Goal: Information Seeking & Learning: Learn about a topic

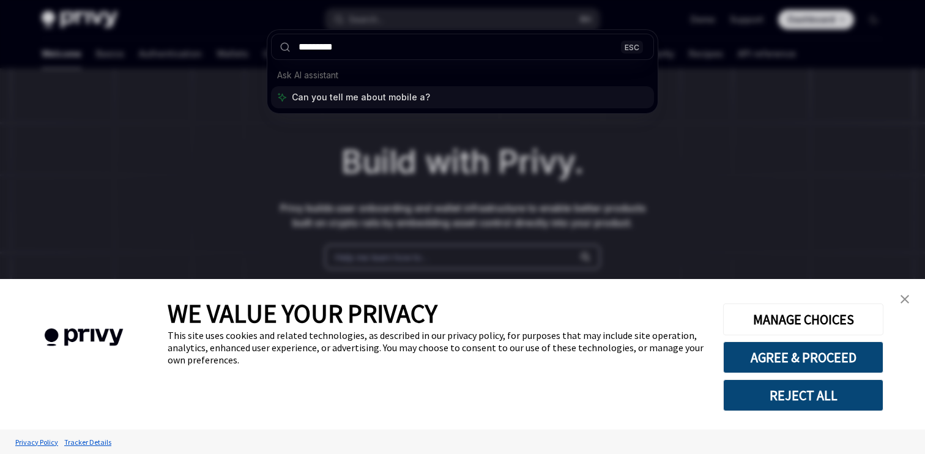
type input "**********"
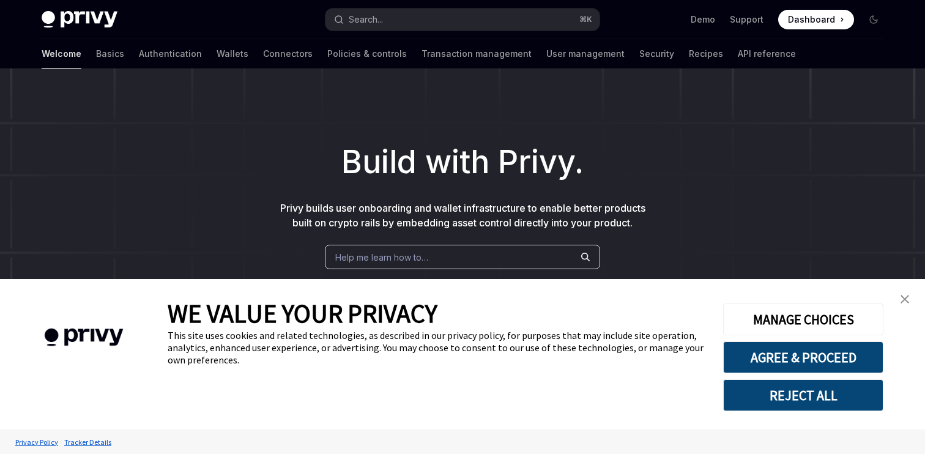
scroll to position [69, 0]
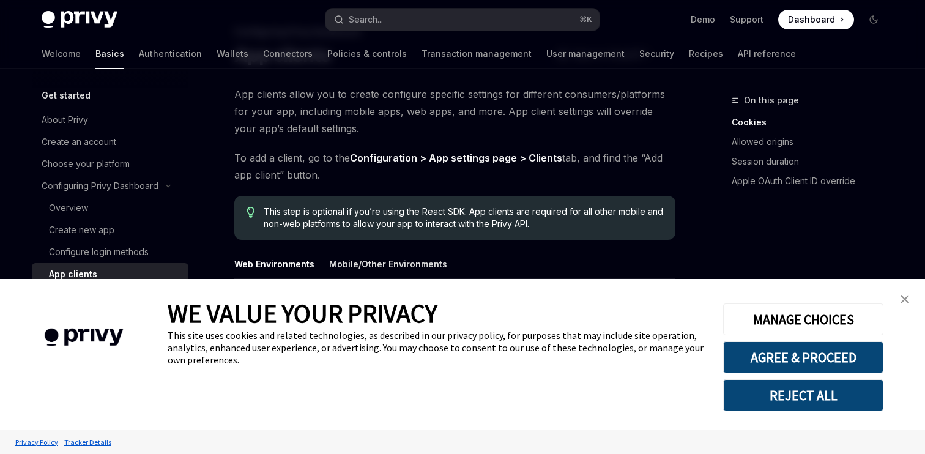
click at [908, 296] on img "close banner" at bounding box center [905, 299] width 9 height 9
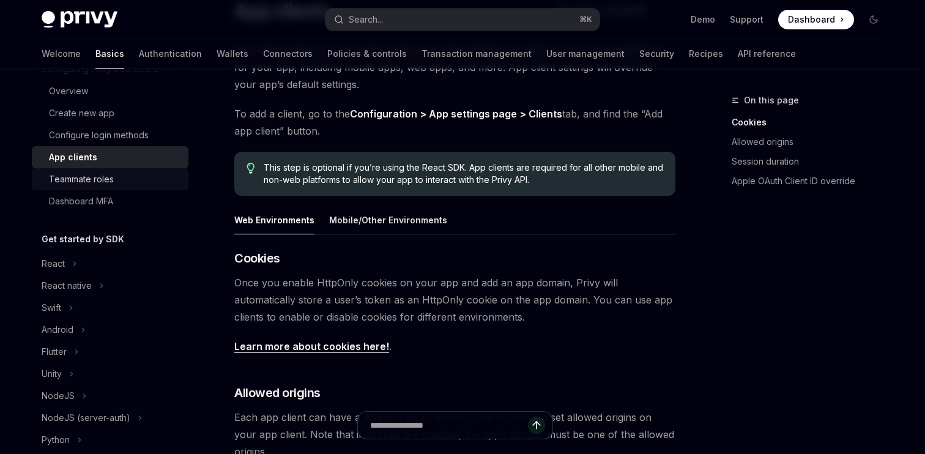
scroll to position [117, 0]
click at [53, 305] on div "Swift" at bounding box center [52, 307] width 20 height 15
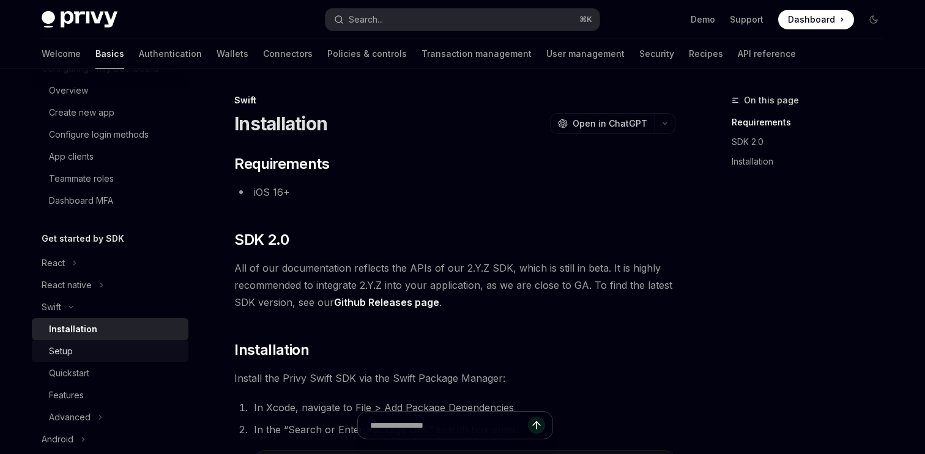
scroll to position [136, 0]
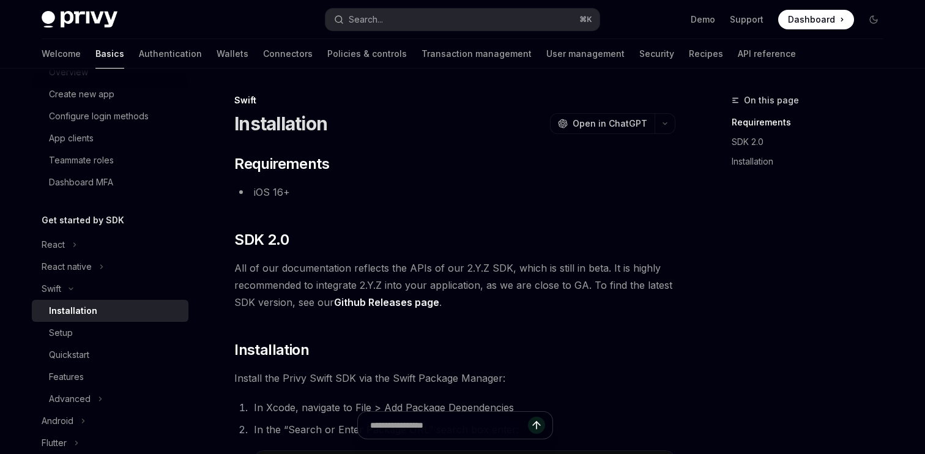
click at [82, 314] on div "Installation" at bounding box center [73, 310] width 48 height 15
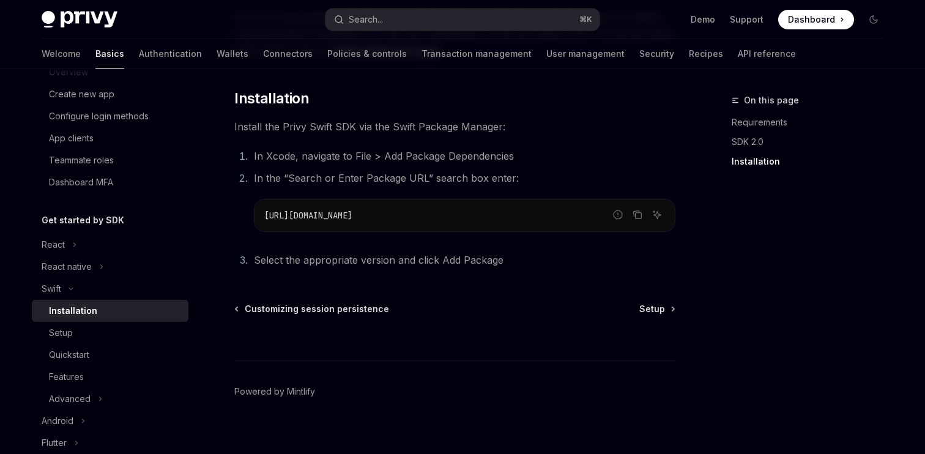
scroll to position [264, 0]
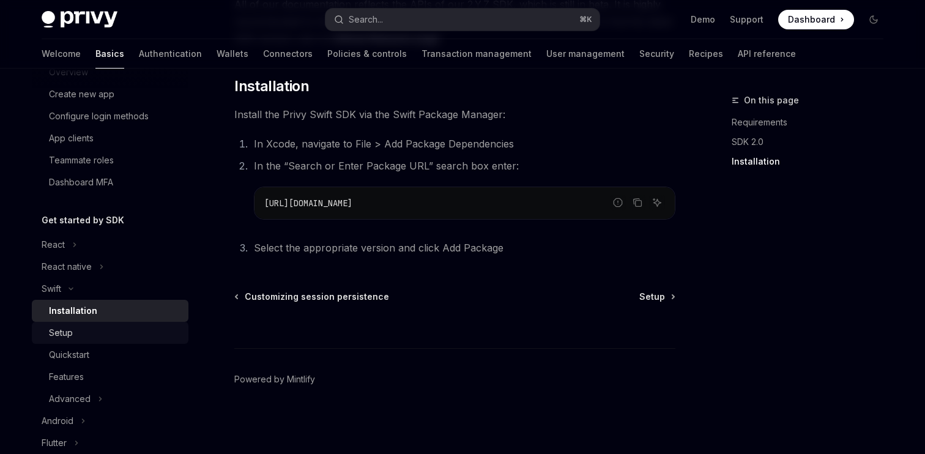
click at [95, 325] on div "Setup" at bounding box center [115, 332] width 132 height 15
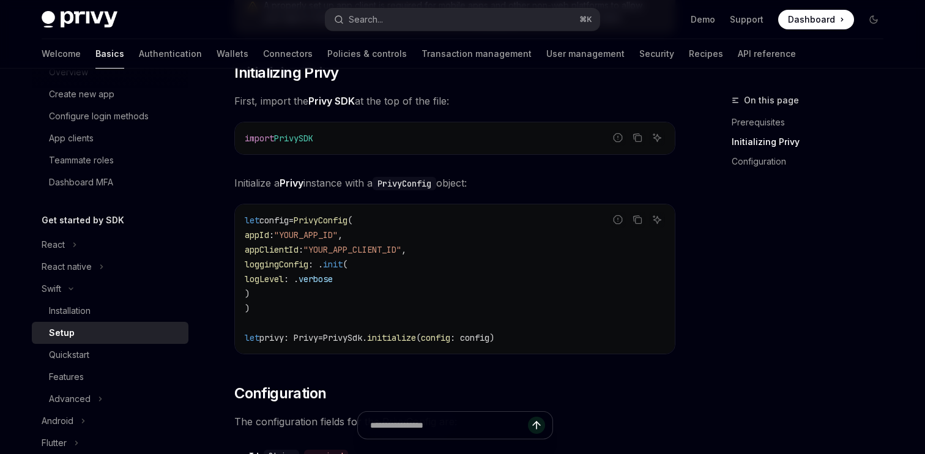
scroll to position [240, 0]
click at [122, 353] on div "Quickstart" at bounding box center [115, 354] width 132 height 15
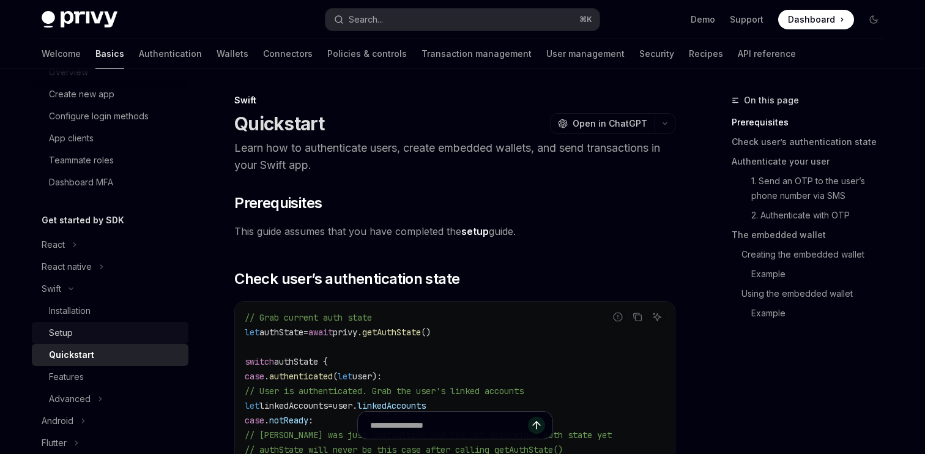
click at [110, 339] on div "Setup" at bounding box center [115, 332] width 132 height 15
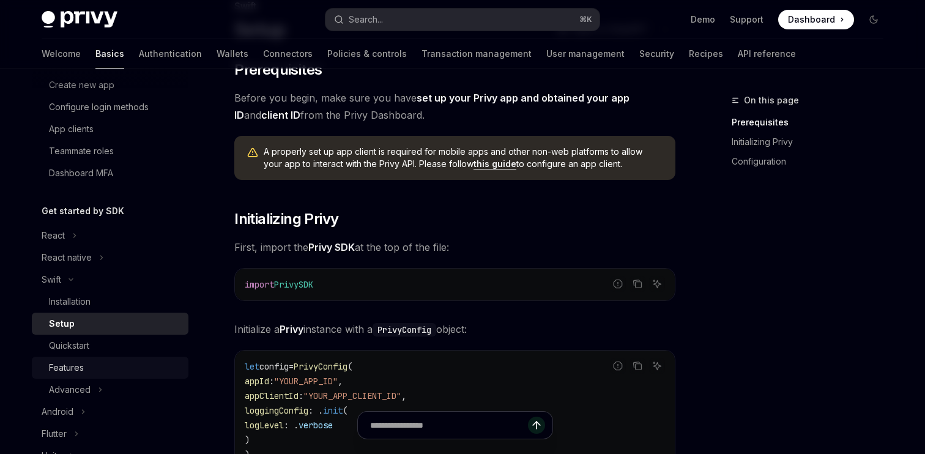
scroll to position [160, 0]
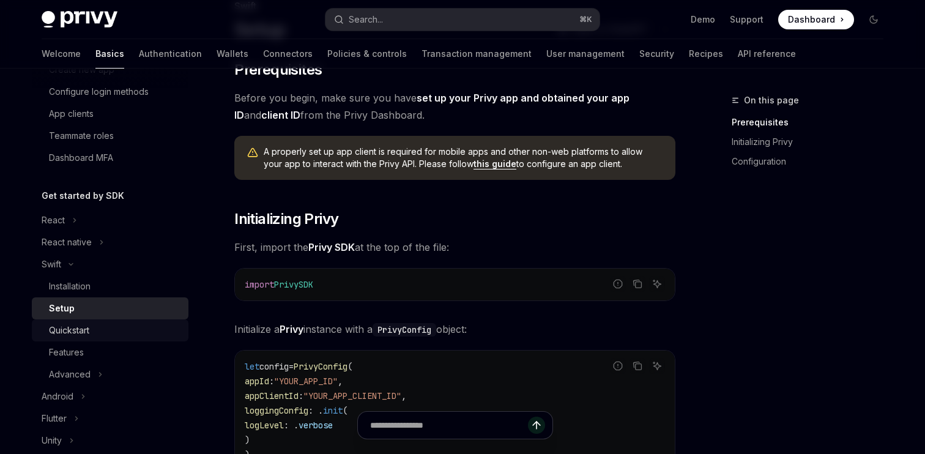
click at [114, 336] on div "Quickstart" at bounding box center [115, 330] width 132 height 15
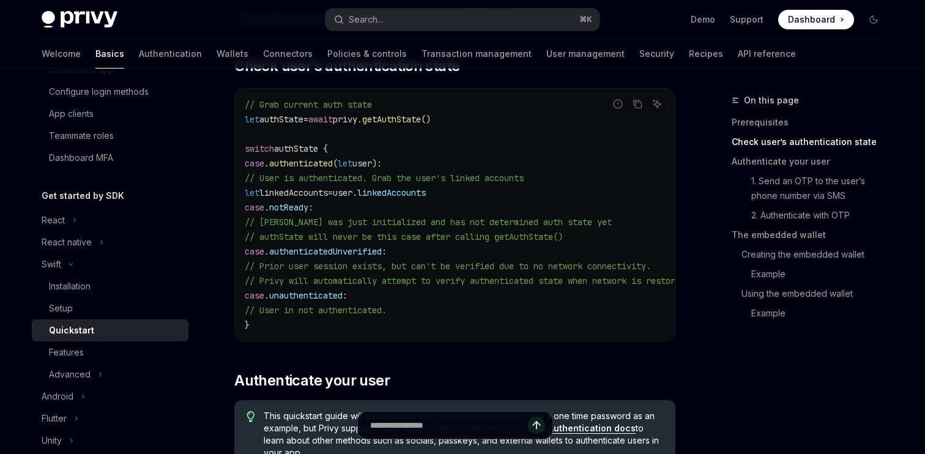
scroll to position [225, 0]
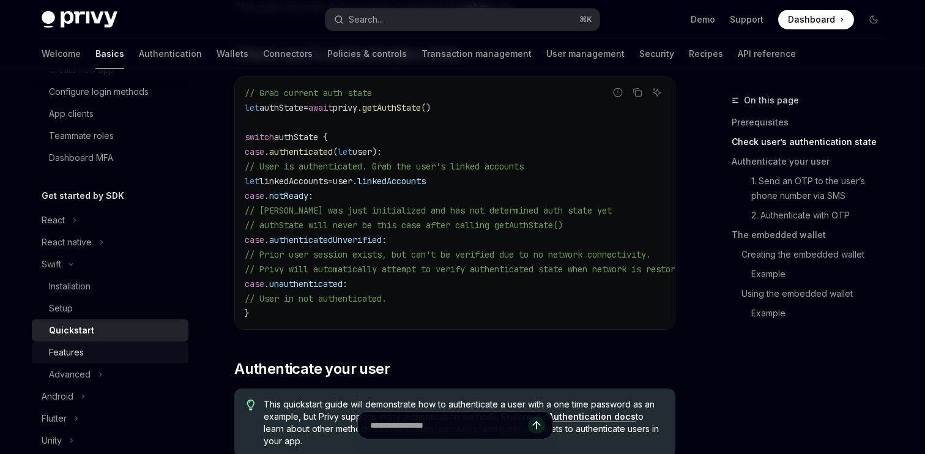
click at [97, 350] on div "Features" at bounding box center [115, 352] width 132 height 15
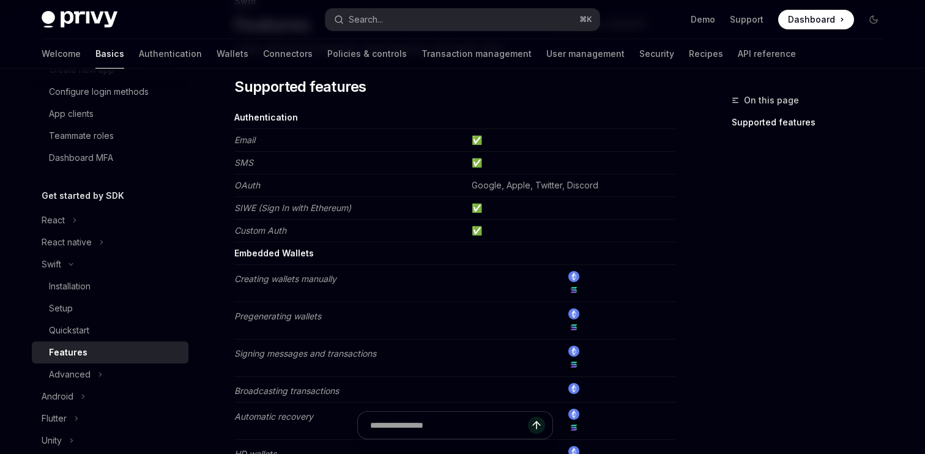
scroll to position [105, 0]
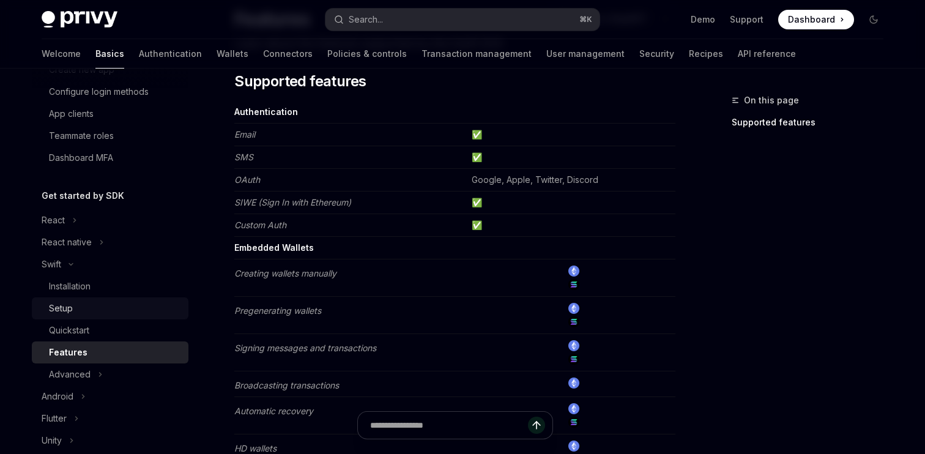
click at [132, 314] on div "Setup" at bounding box center [115, 308] width 132 height 15
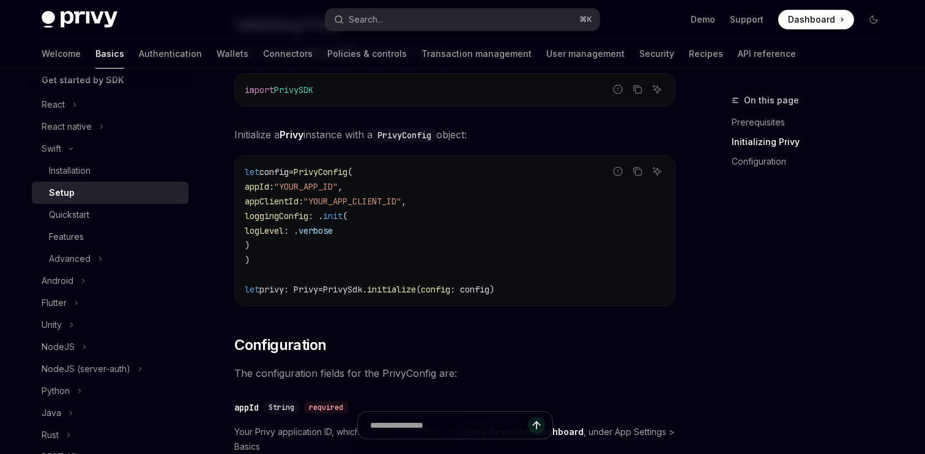
scroll to position [288, 0]
click at [103, 211] on div "Quickstart" at bounding box center [115, 214] width 132 height 15
type textarea "*"
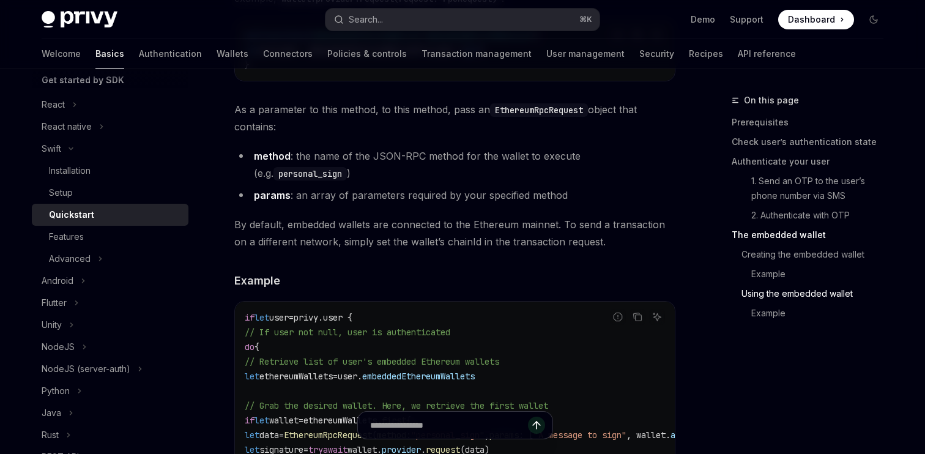
scroll to position [2298, 0]
